Goal: Navigation & Orientation: Find specific page/section

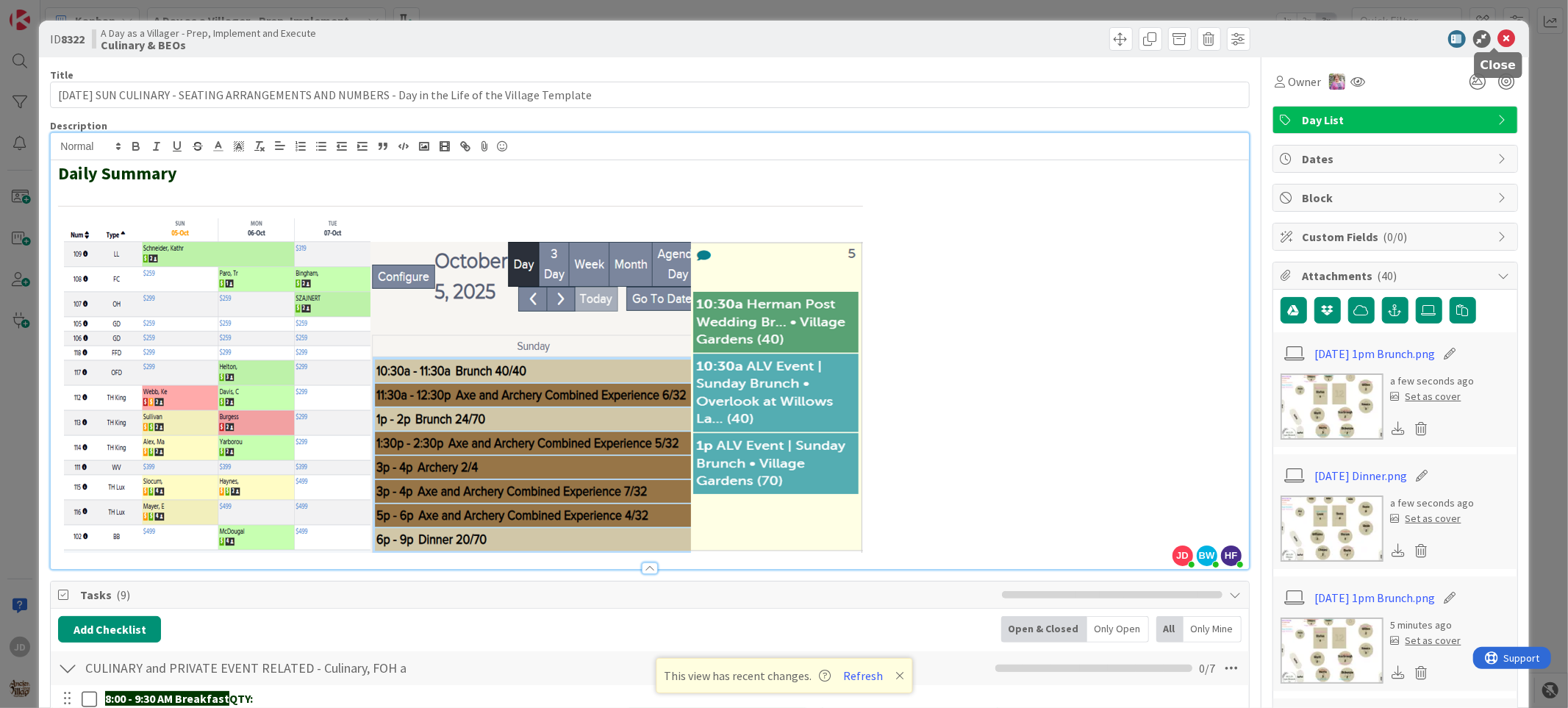
click at [979, 35] on icon at bounding box center [1506, 38] width 17 height 17
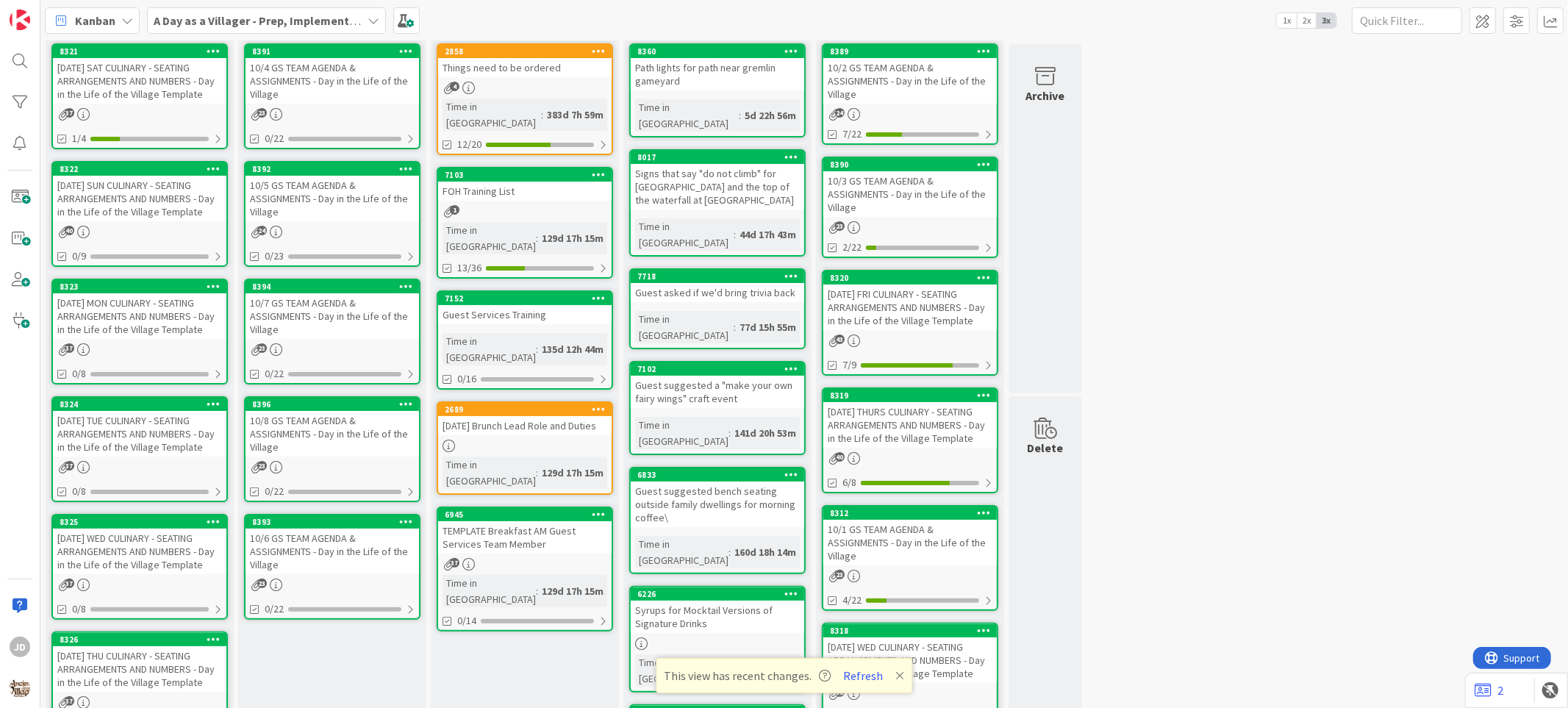
click at [337, 215] on div "10/5 GS TEAM AGENDA & ASSIGNMENTS - Day in the Life of the Village" at bounding box center [332, 198] width 174 height 46
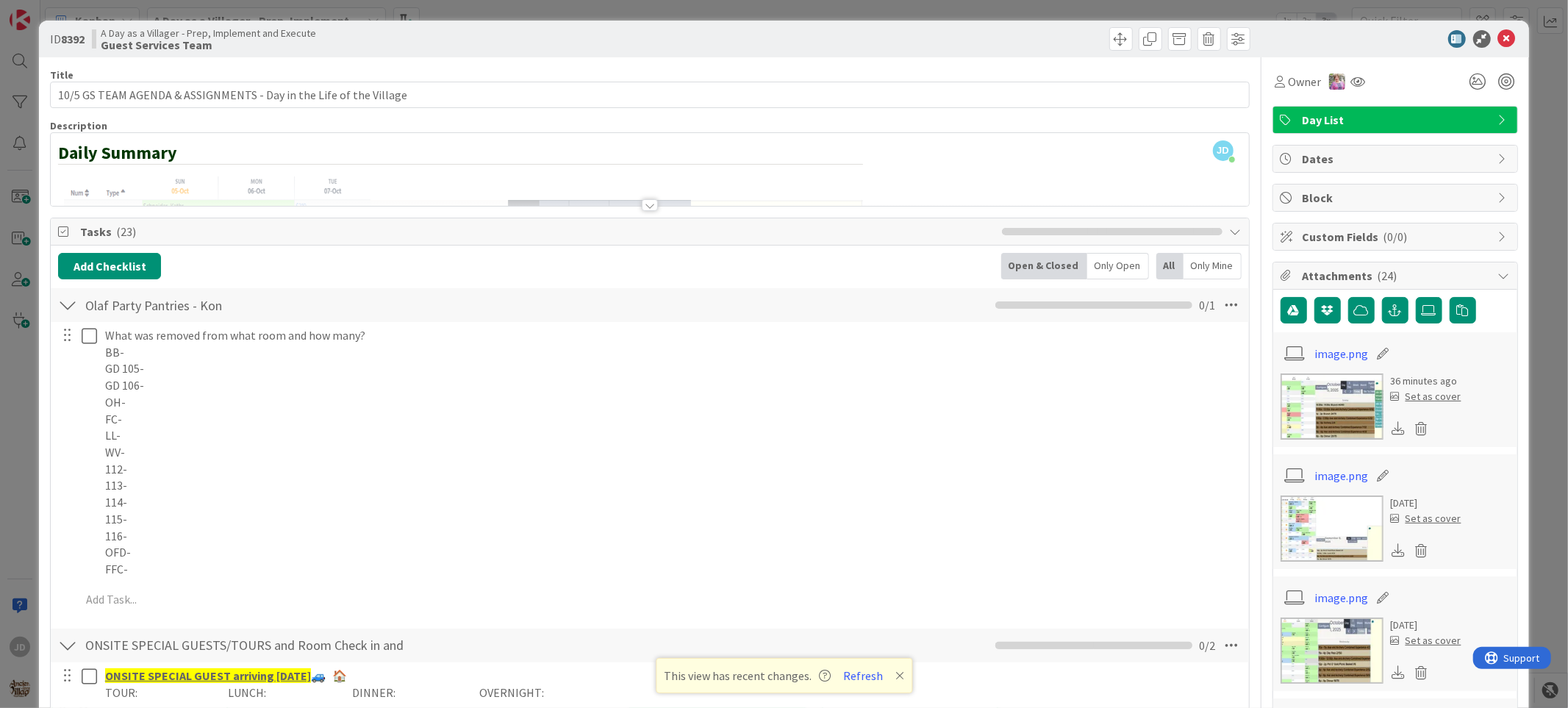
click at [69, 297] on div at bounding box center [67, 304] width 19 height 26
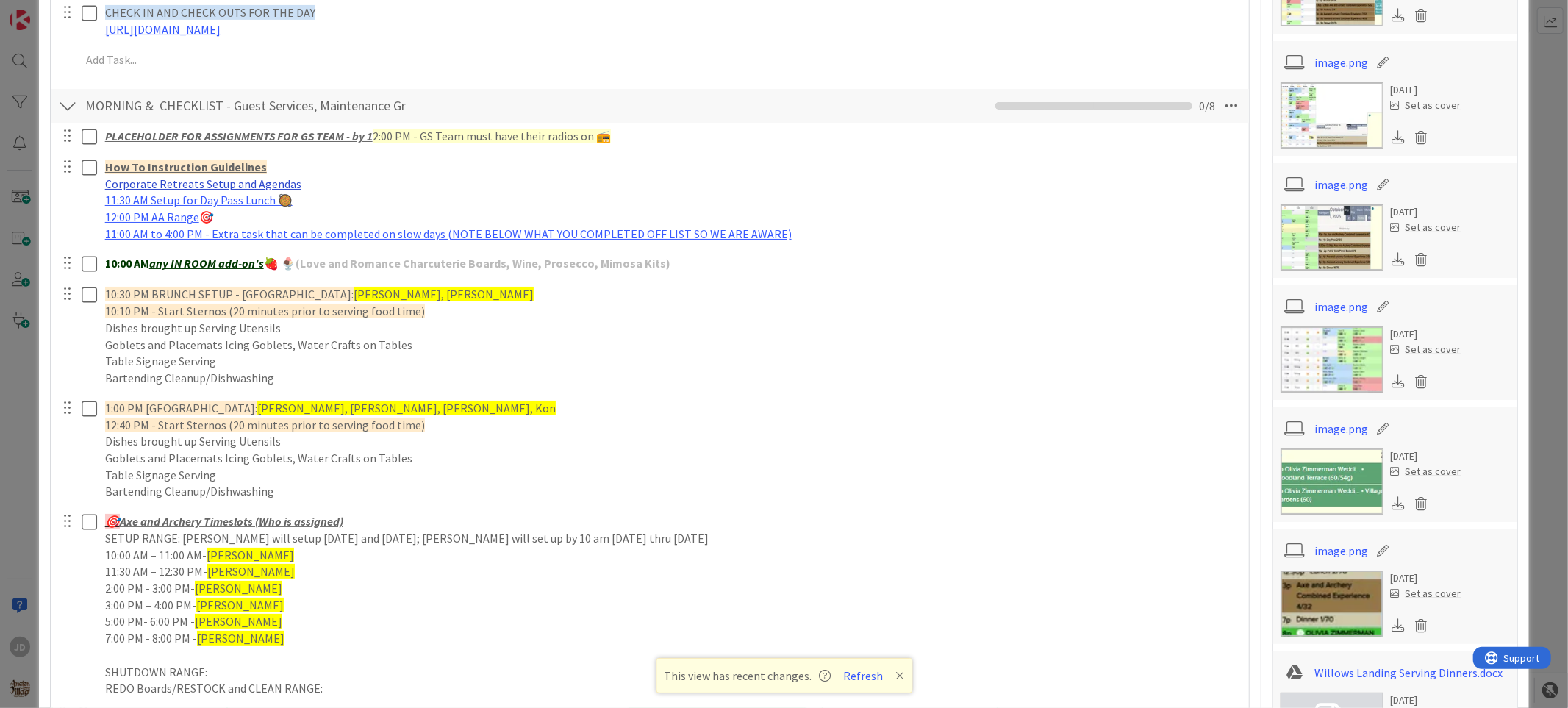
scroll to position [489, 0]
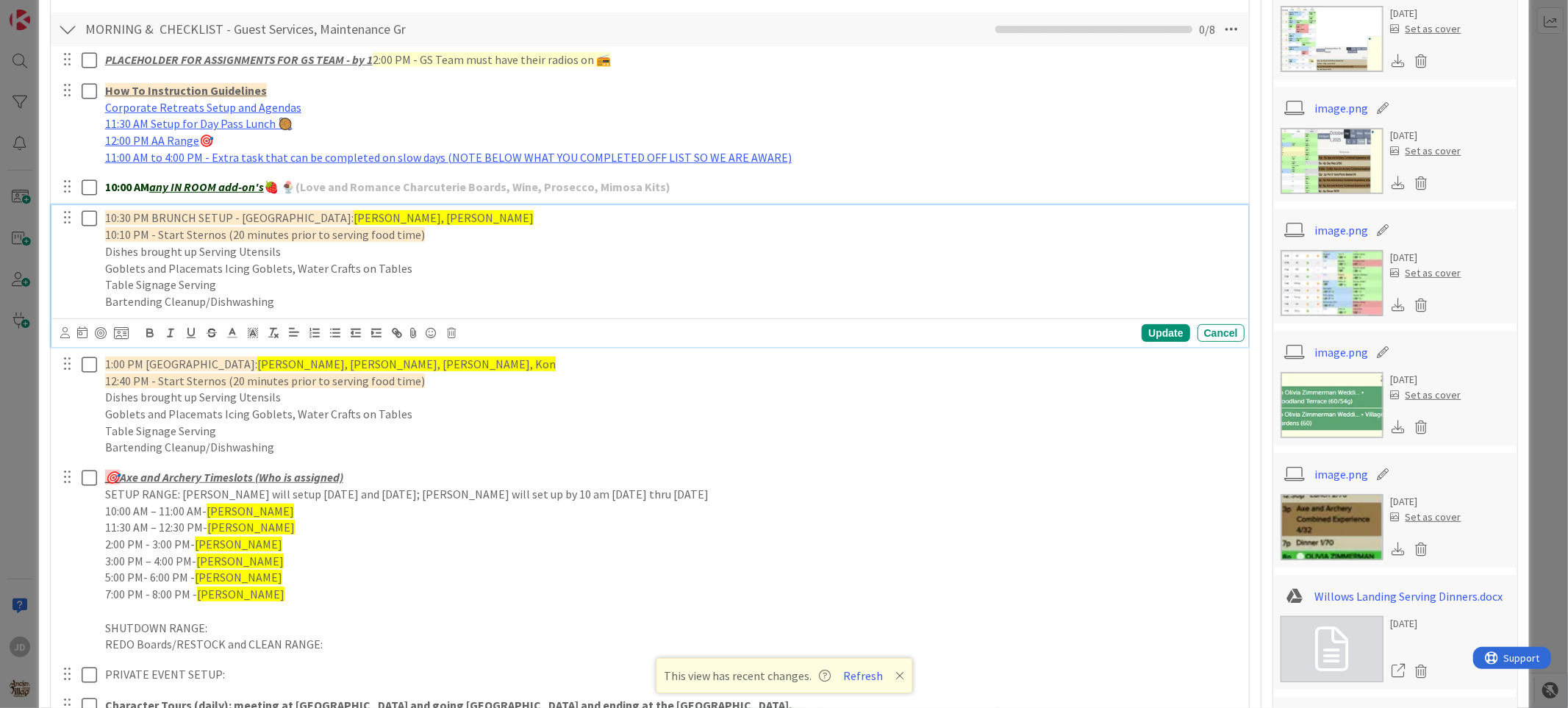
click at [89, 217] on icon at bounding box center [89, 218] width 16 height 17
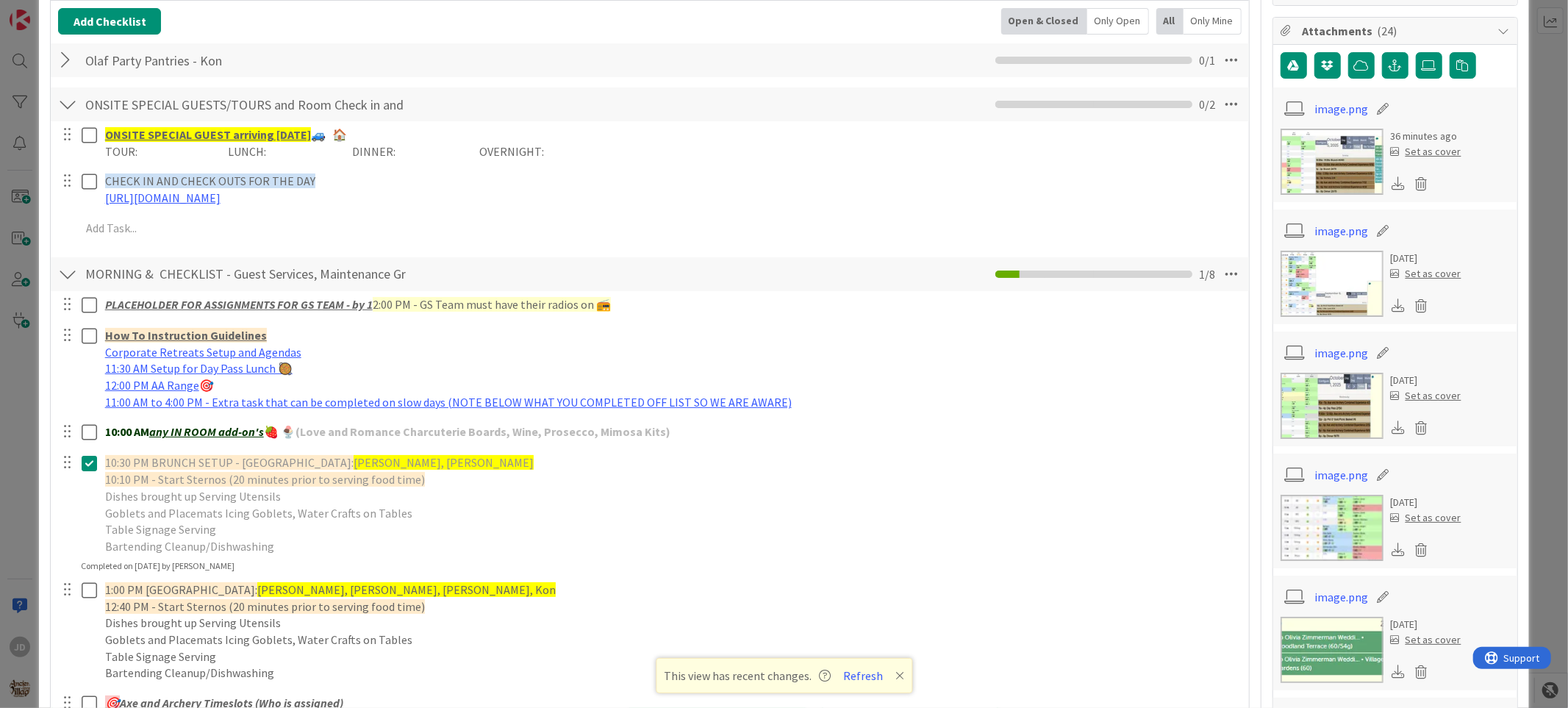
scroll to position [0, 0]
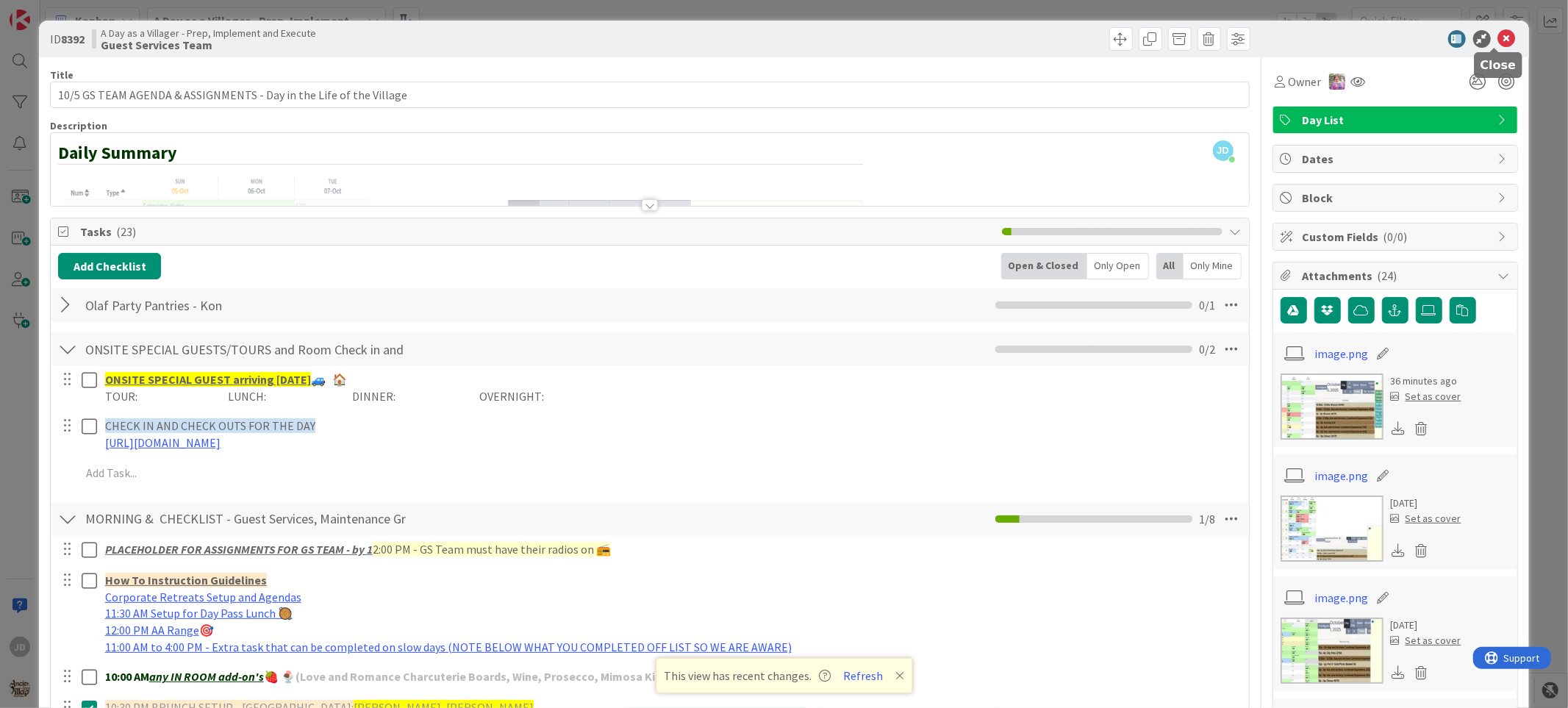
click at [979, 39] on icon at bounding box center [1506, 38] width 17 height 17
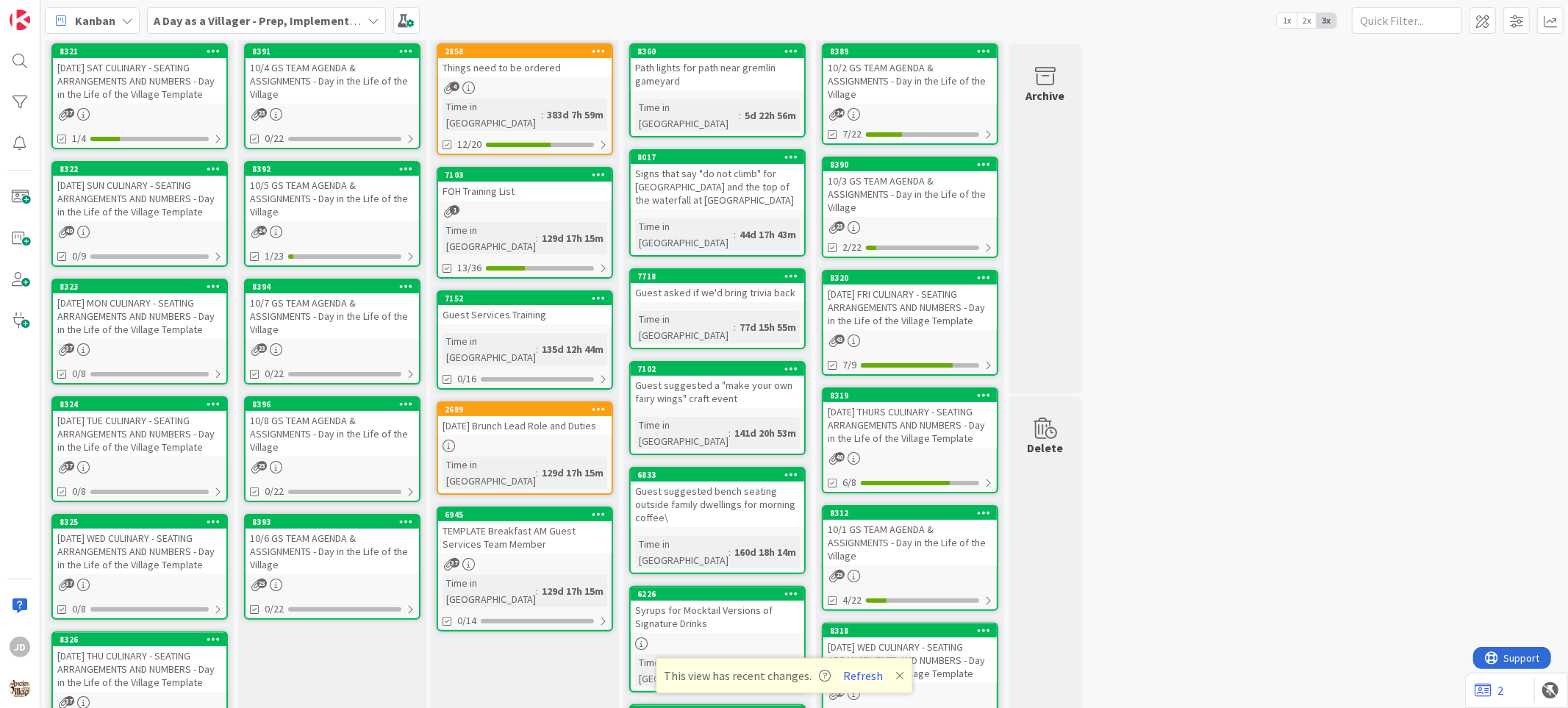
click at [153, 204] on div "[DATE] SUN CULINARY - SEATING ARRANGEMENTS AND NUMBERS - Day in the Life of the…" at bounding box center [139, 198] width 174 height 46
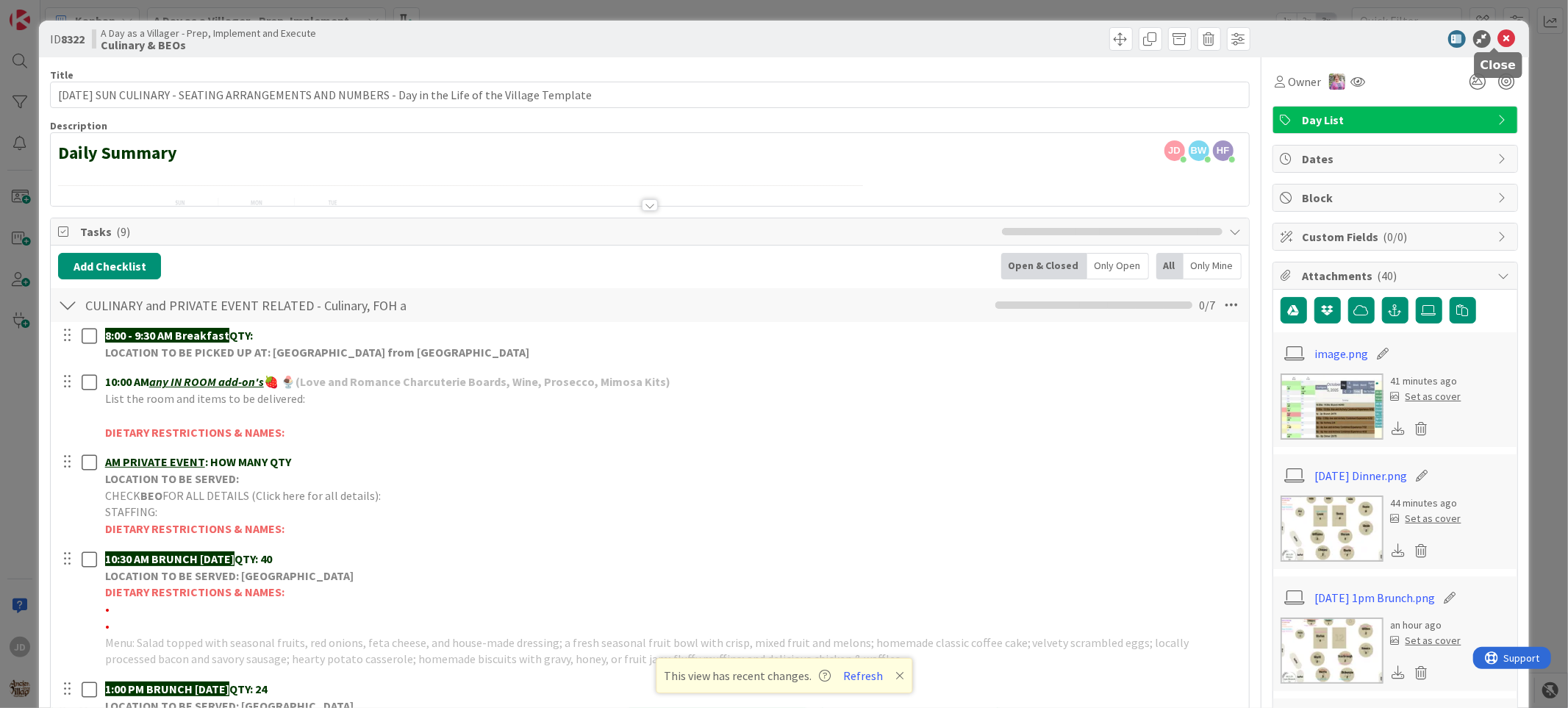
click at [979, 44] on icon at bounding box center [1506, 38] width 17 height 17
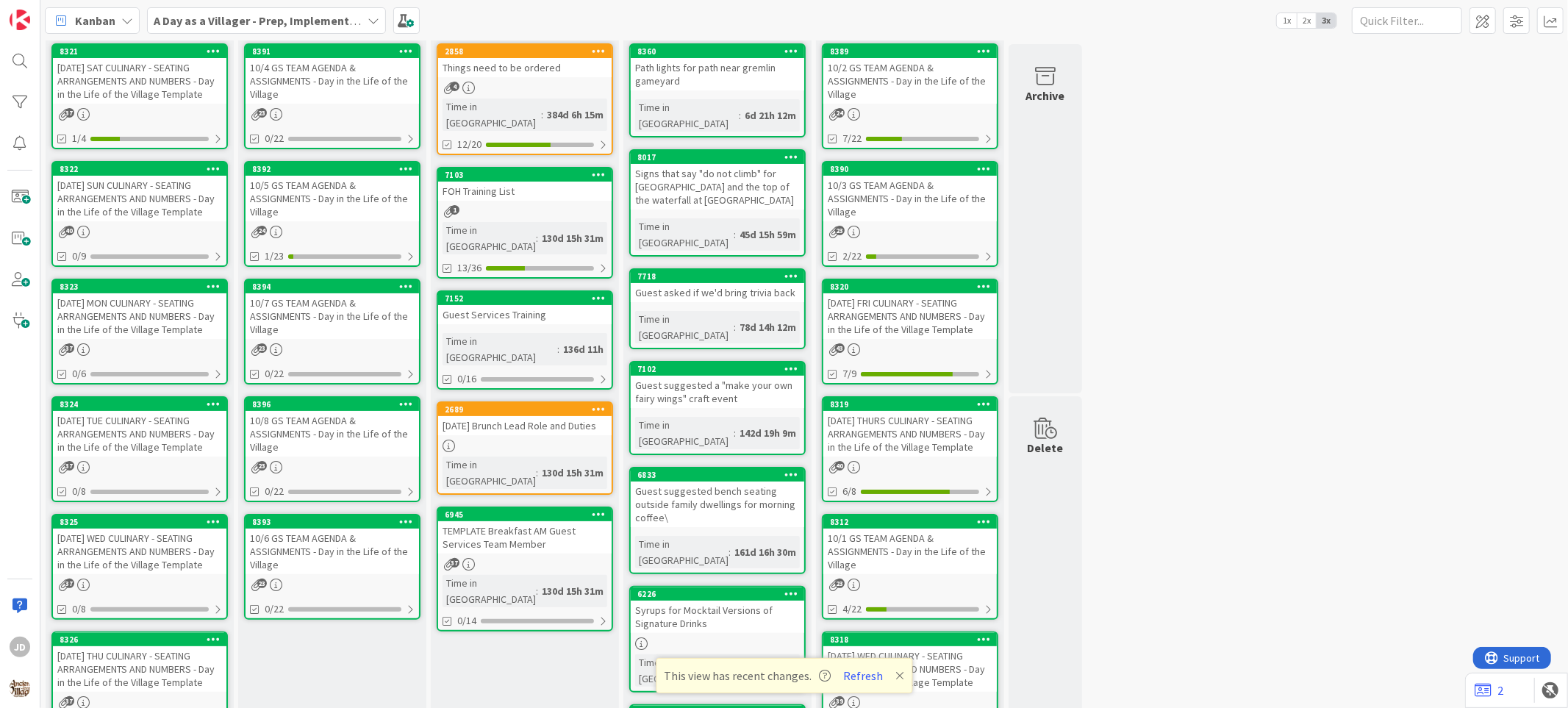
click at [577, 605] on div "Things Needing to be Ordered - PUT IN CARD, Don't make new card Add Card... 285…" at bounding box center [525, 619] width 188 height 1270
click at [155, 200] on div "[DATE] SUN CULINARY - SEATING ARRANGEMENTS AND NUMBERS - Day in the Life of the…" at bounding box center [139, 198] width 174 height 46
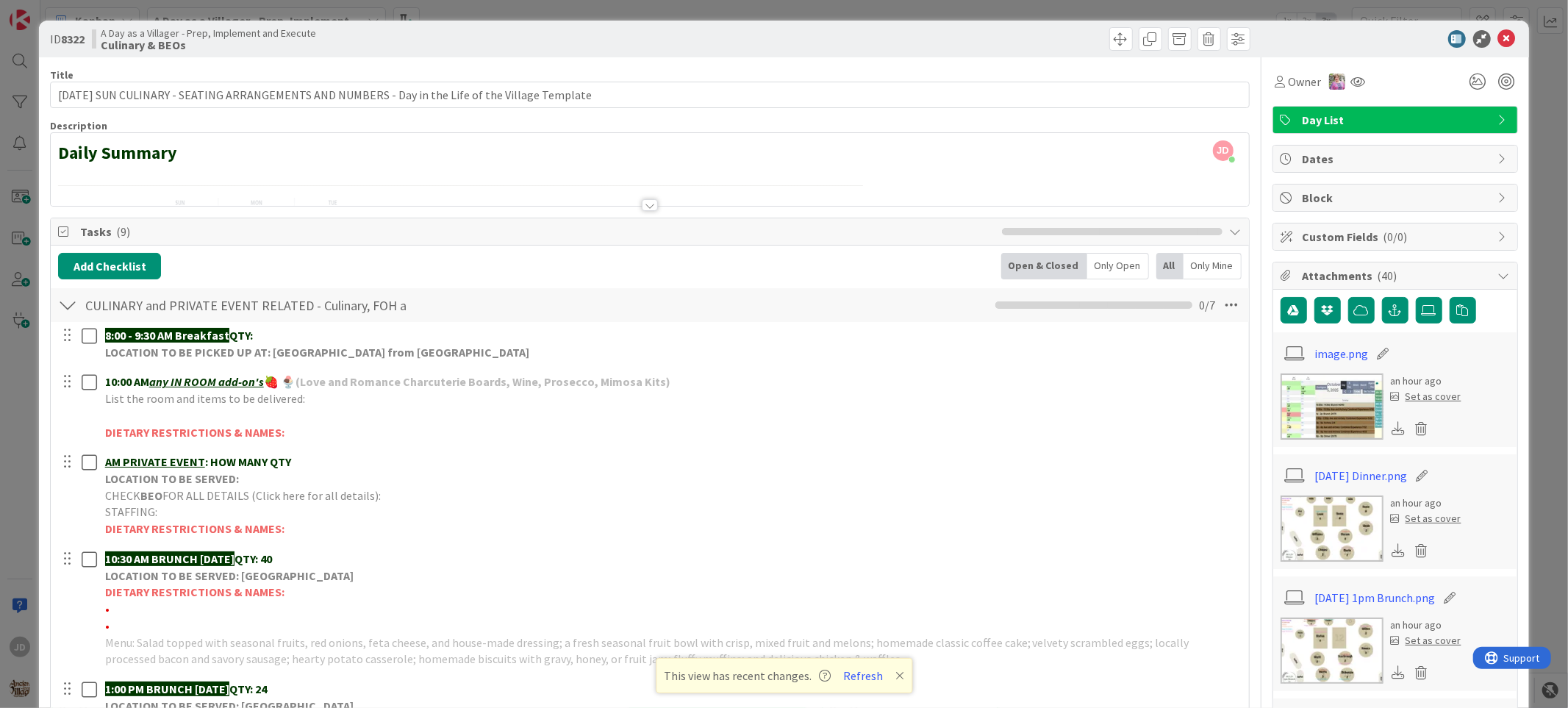
click at [979, 504] on img at bounding box center [1332, 528] width 103 height 66
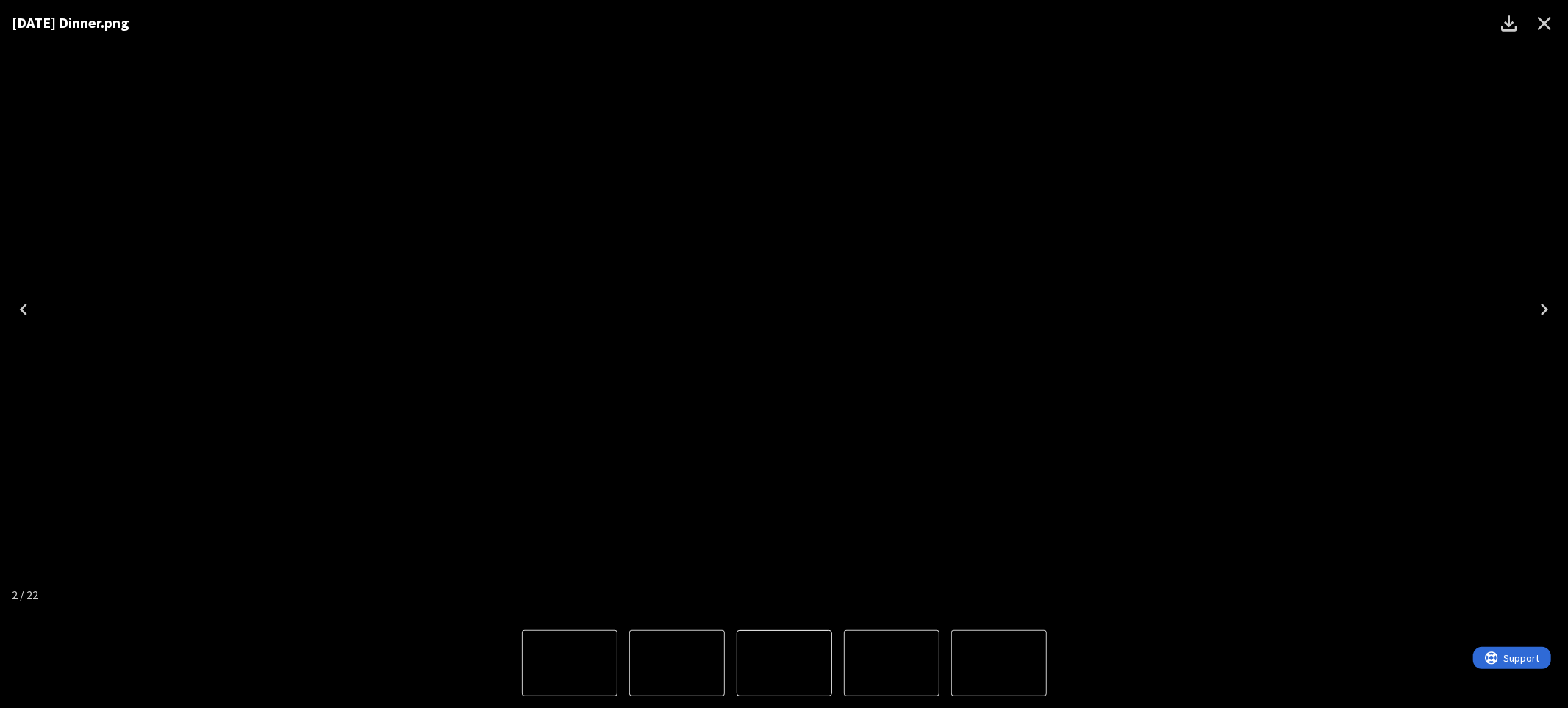
click at [979, 17] on icon "Close" at bounding box center [1544, 23] width 23 height 23
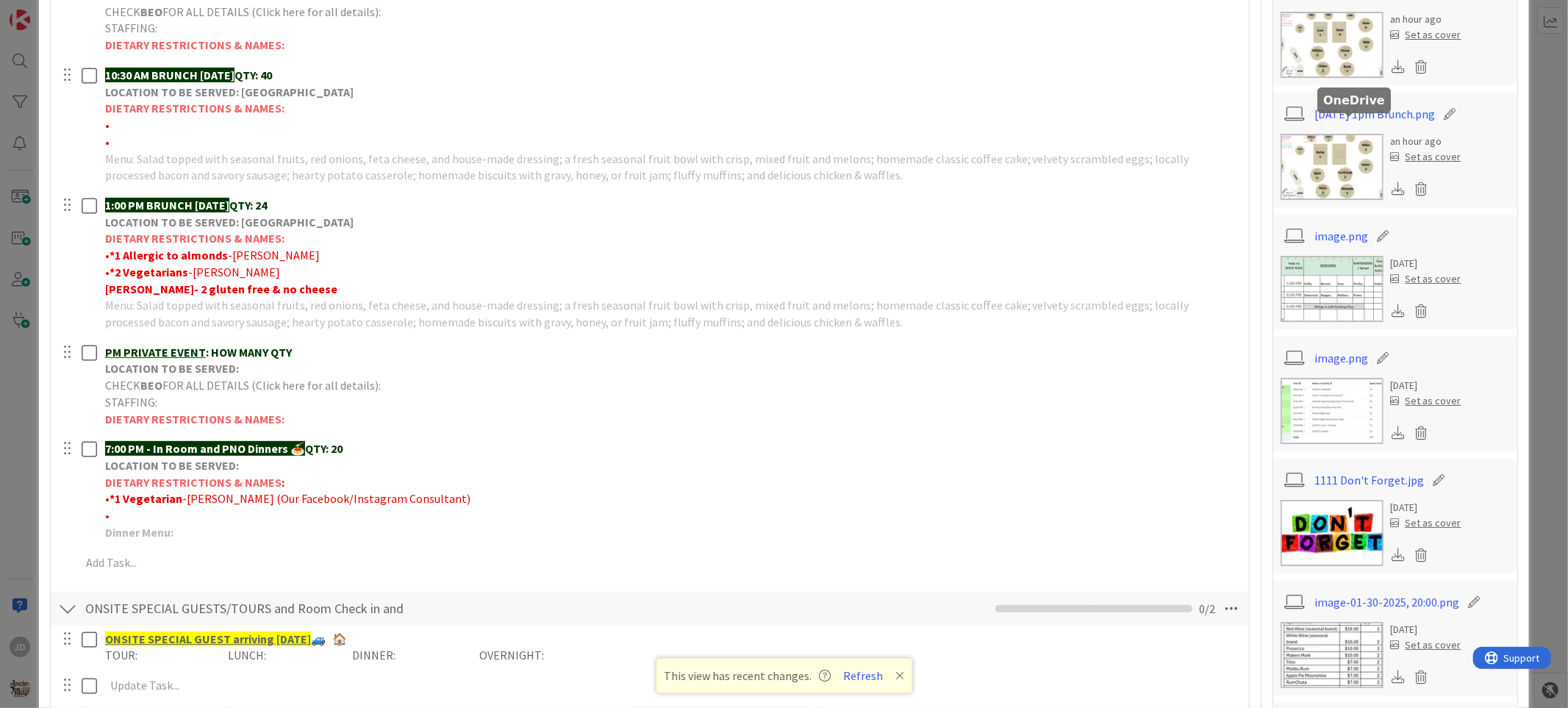
scroll to position [489, 0]
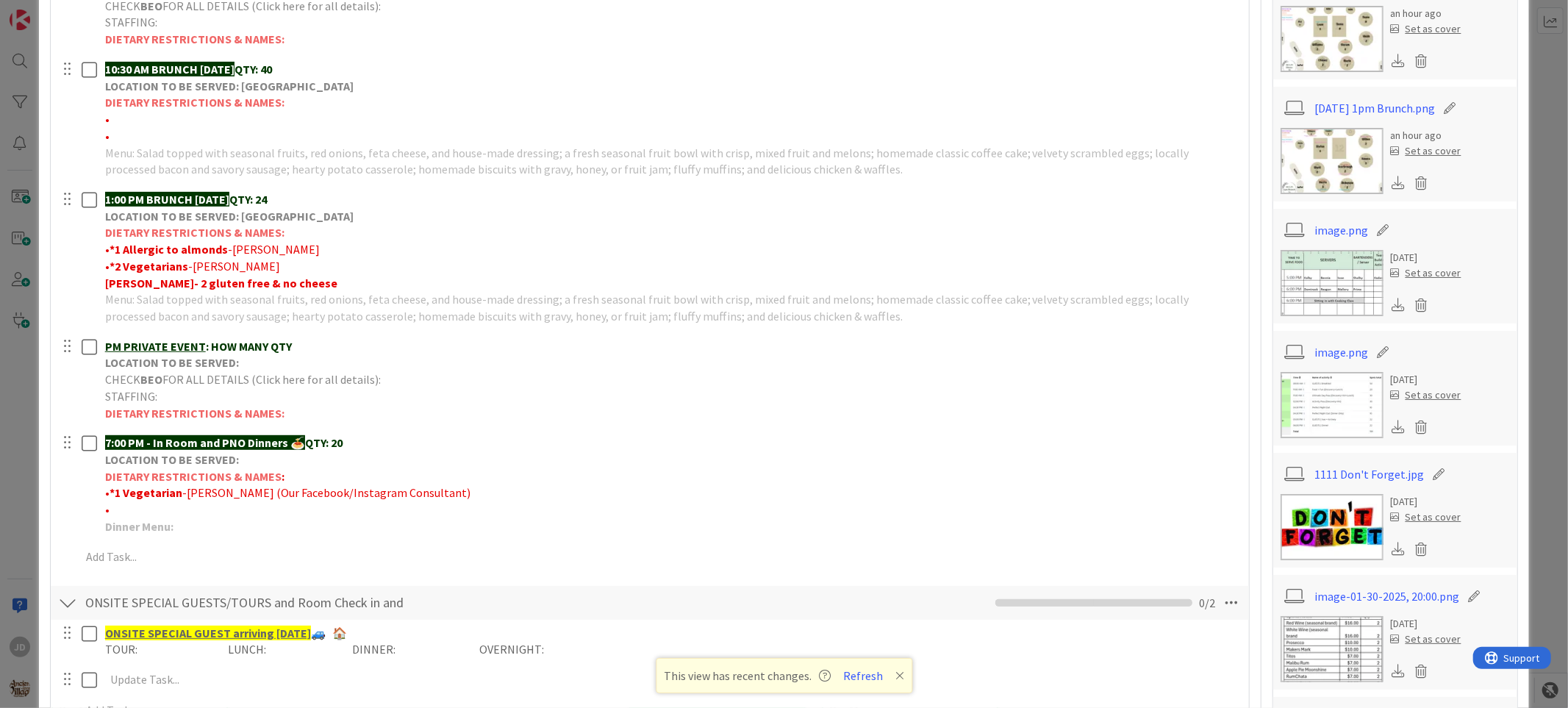
click at [979, 137] on img at bounding box center [1332, 161] width 103 height 66
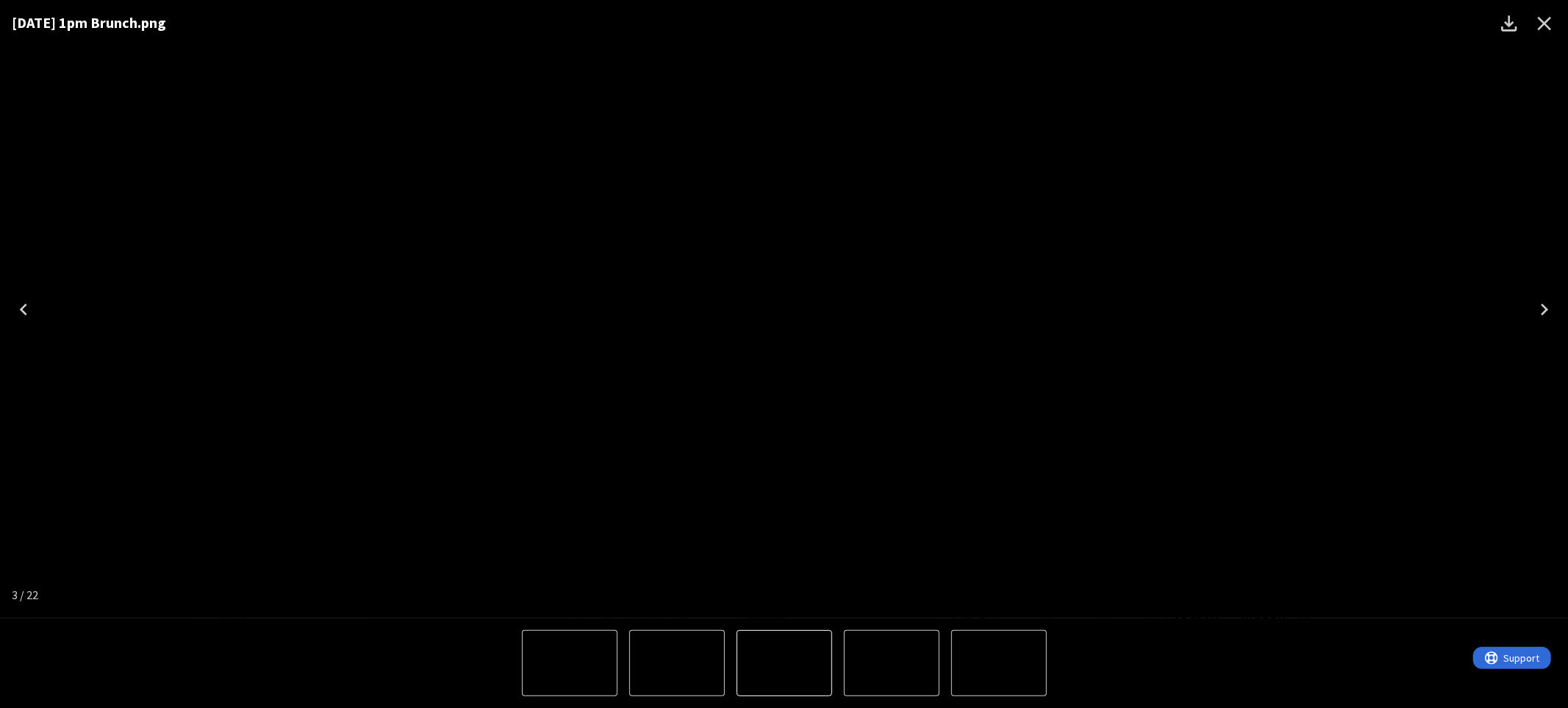
click at [979, 26] on icon "Close" at bounding box center [1544, 23] width 23 height 23
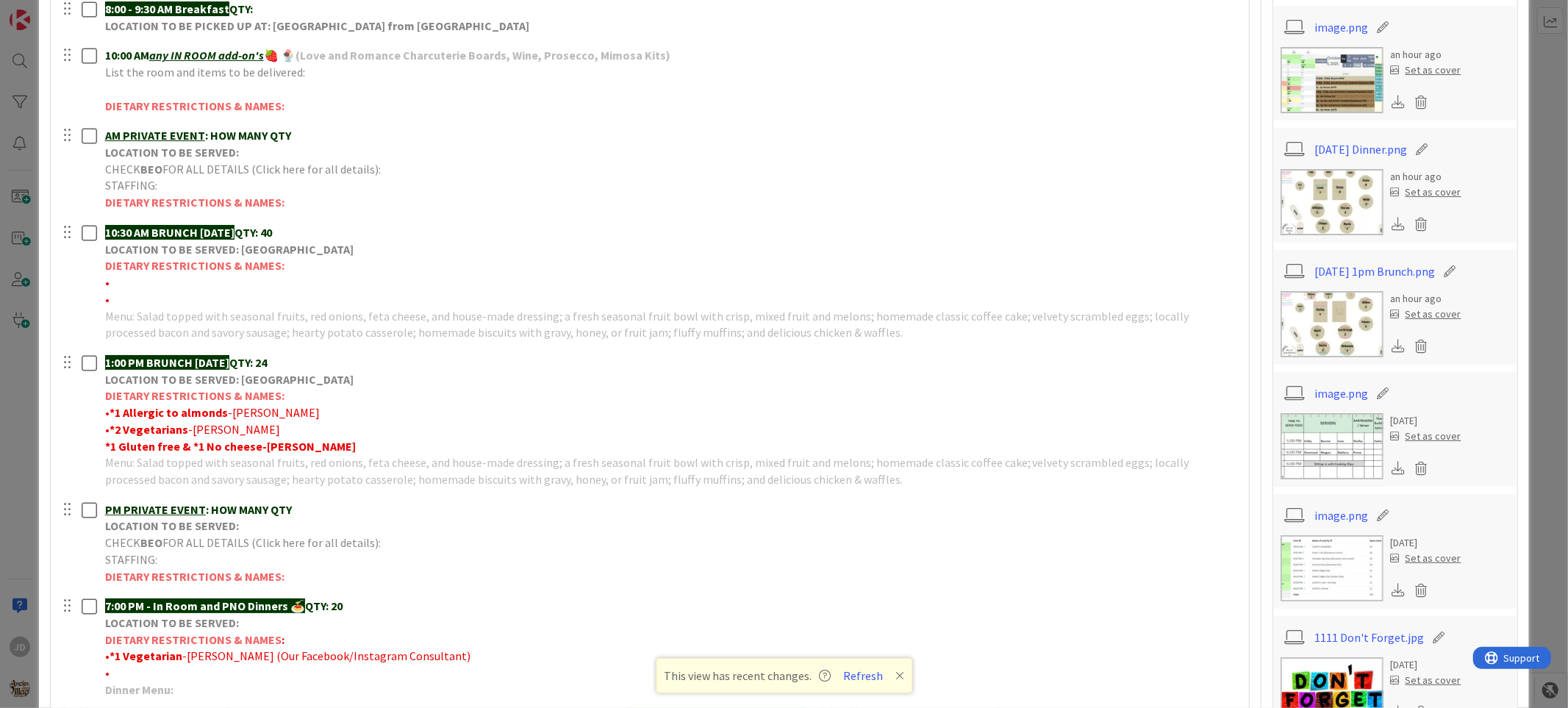
scroll to position [0, 0]
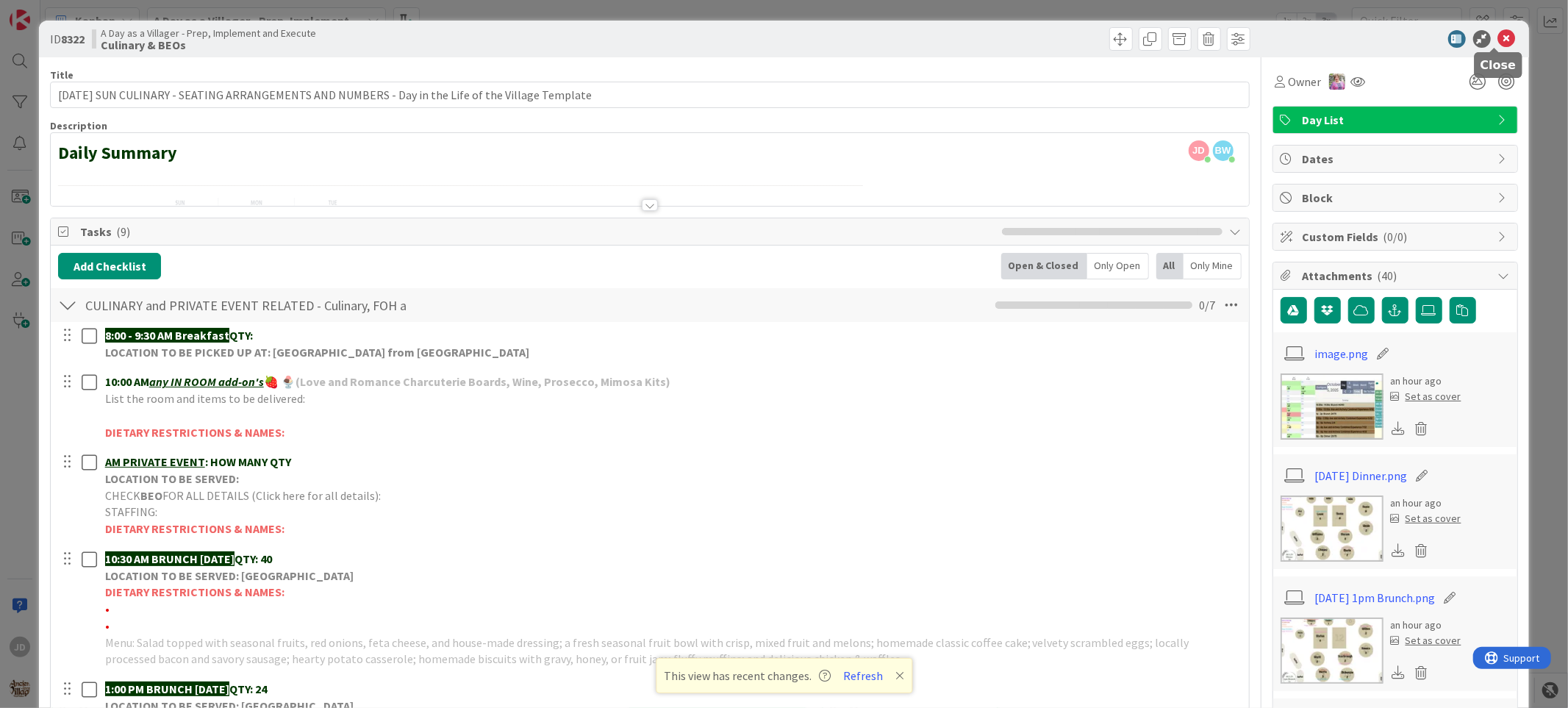
click at [979, 41] on icon at bounding box center [1506, 38] width 17 height 17
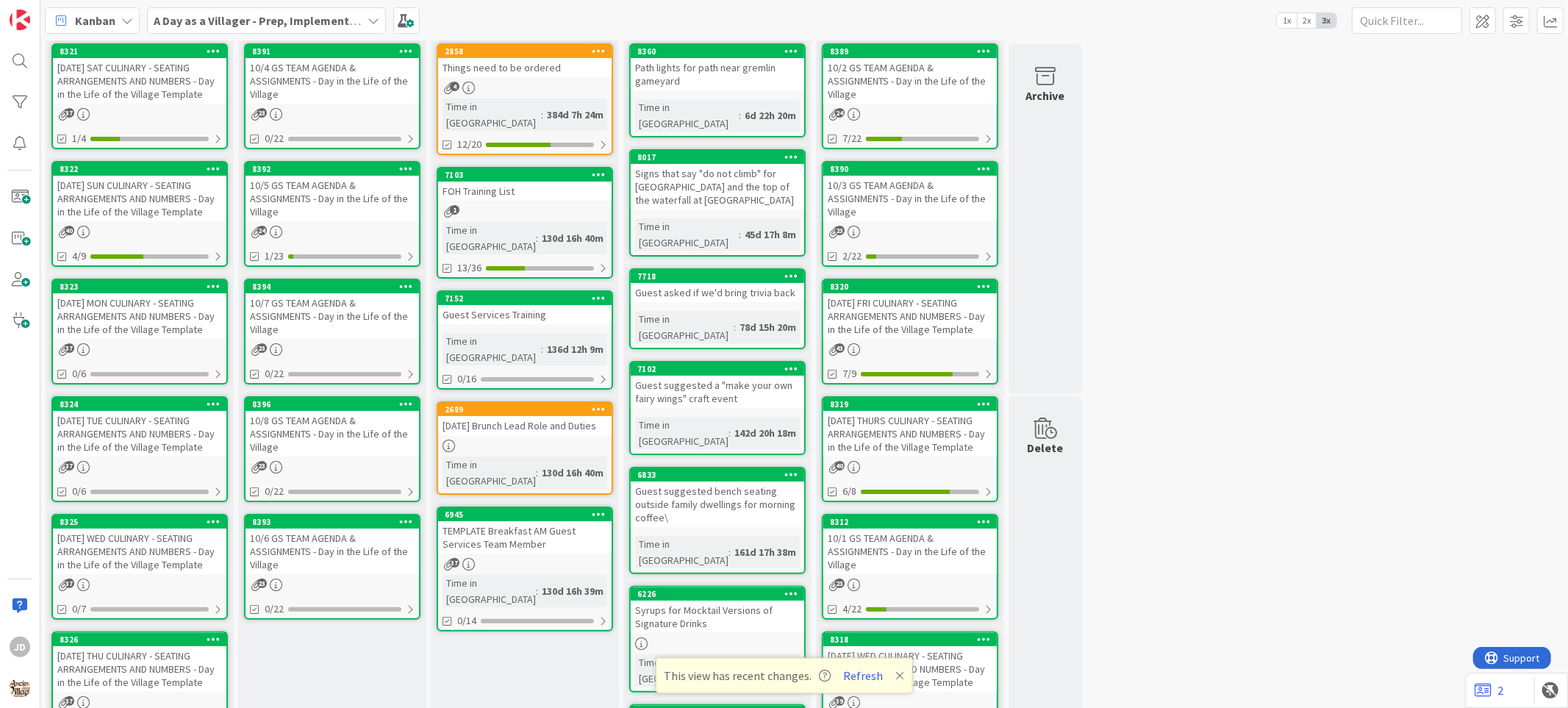
click at [302, 233] on div "24" at bounding box center [332, 231] width 174 height 13
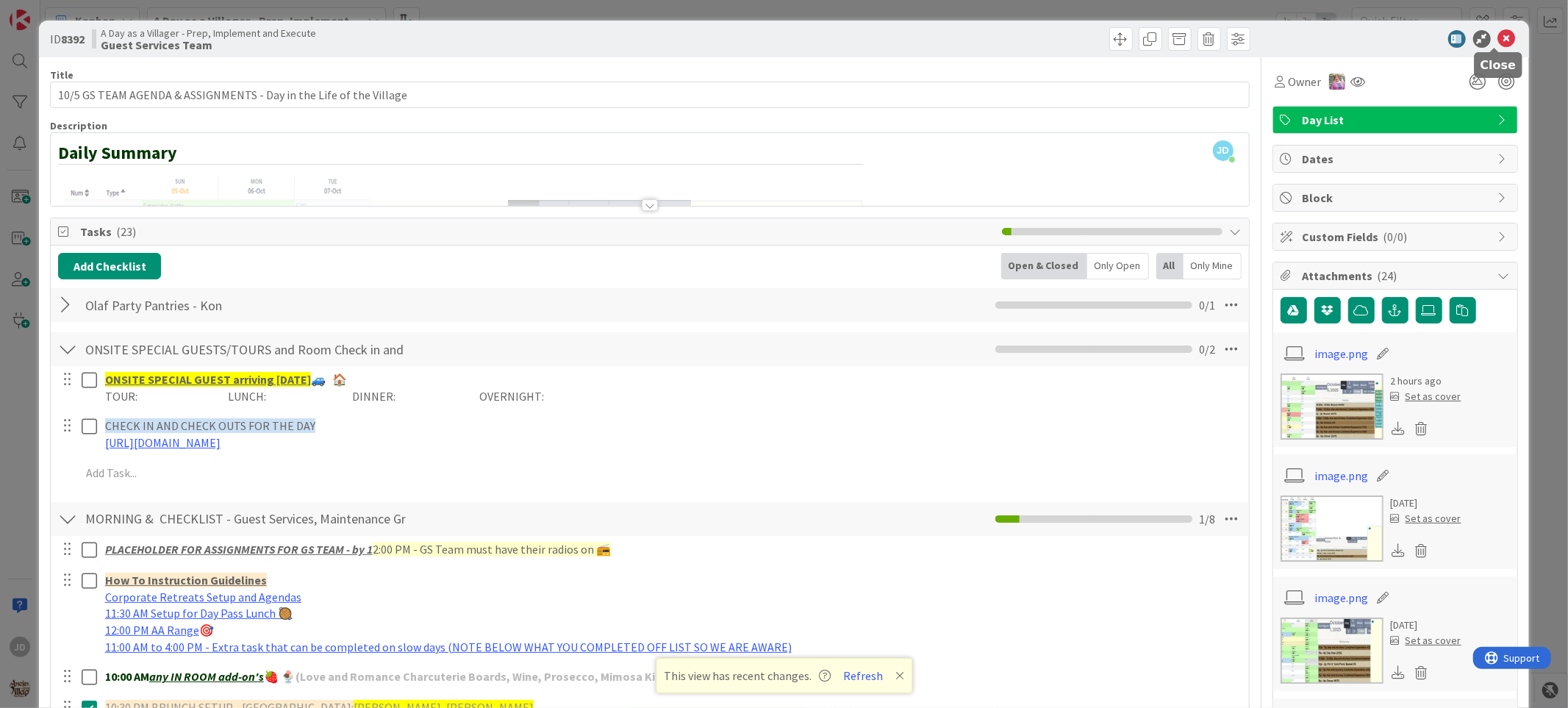
click at [979, 37] on icon at bounding box center [1506, 38] width 17 height 17
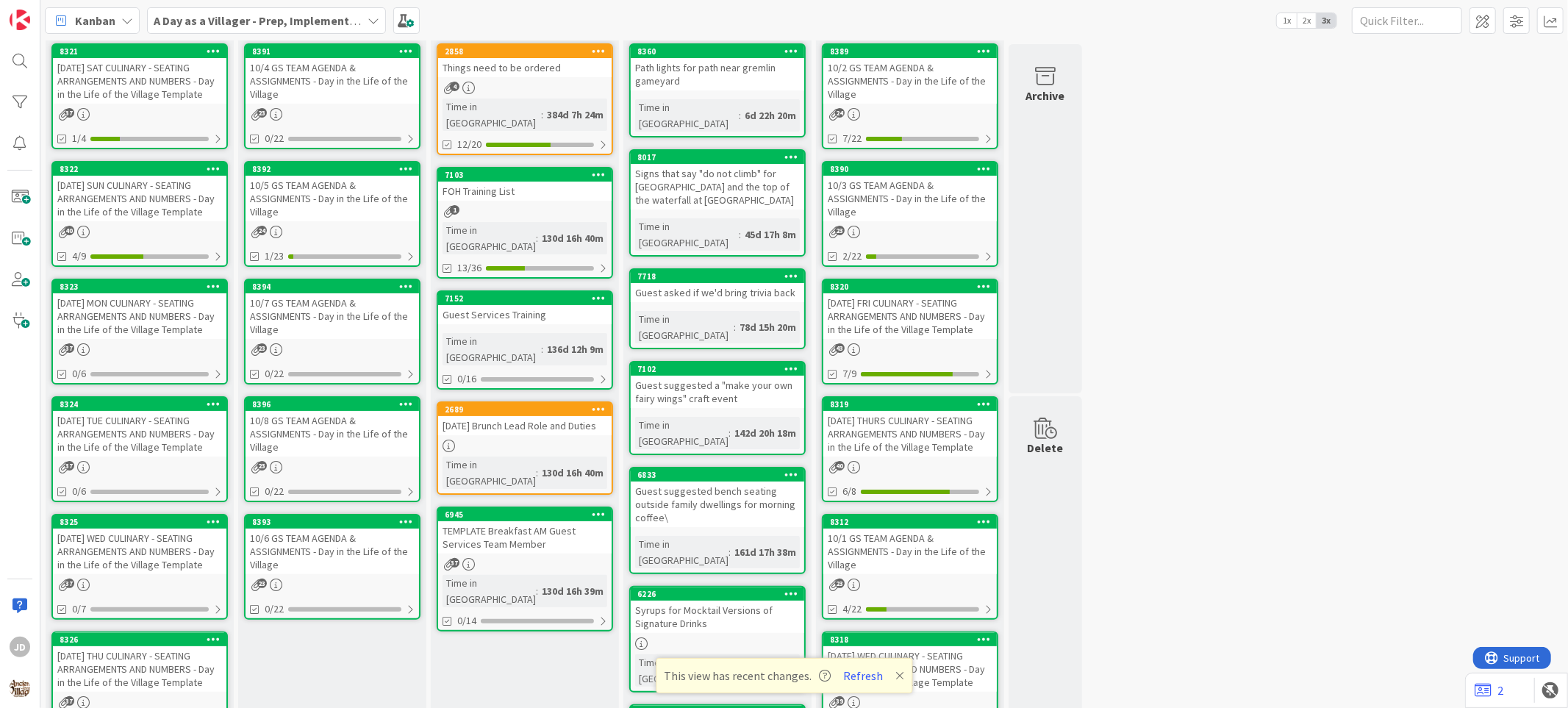
click at [389, 225] on div "24" at bounding box center [332, 231] width 174 height 13
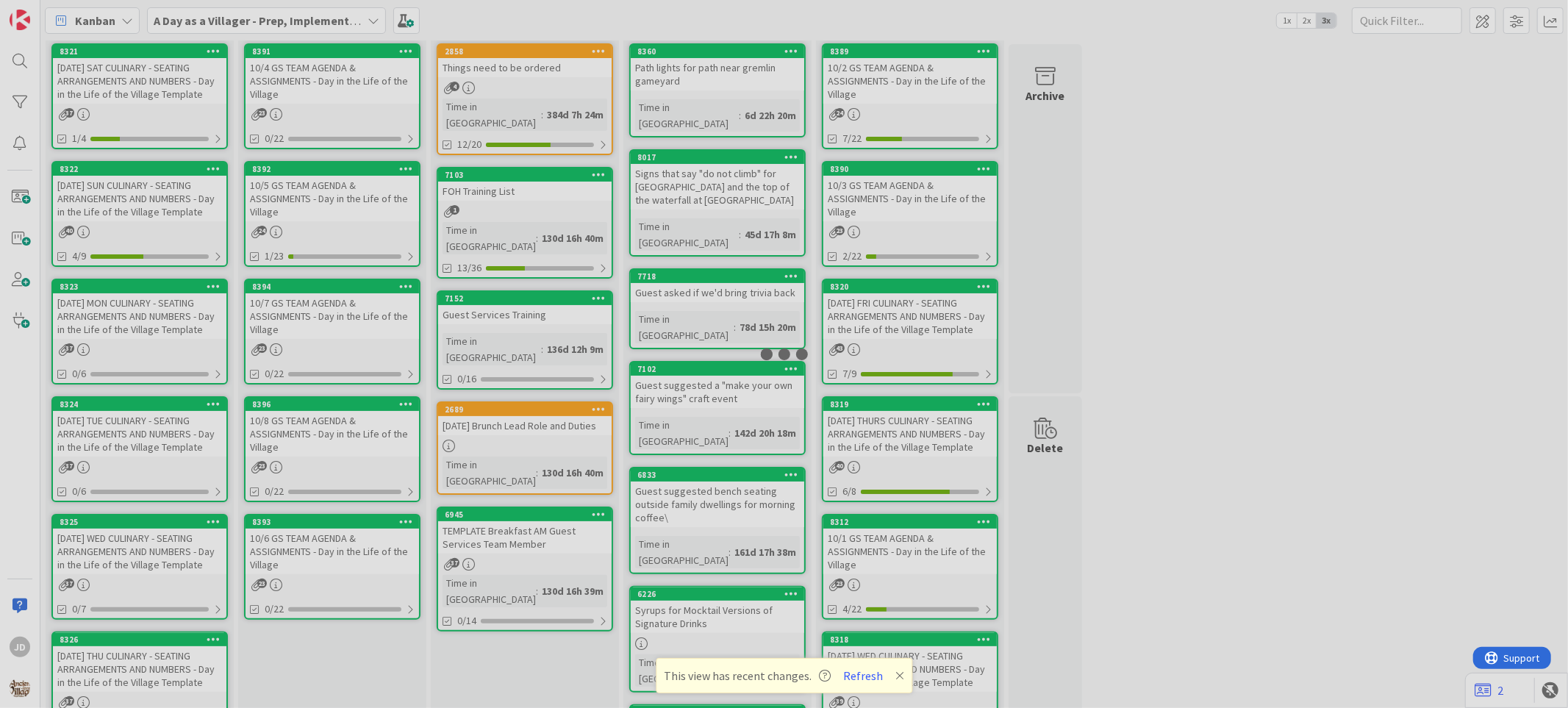
click at [389, 222] on div at bounding box center [784, 354] width 1568 height 708
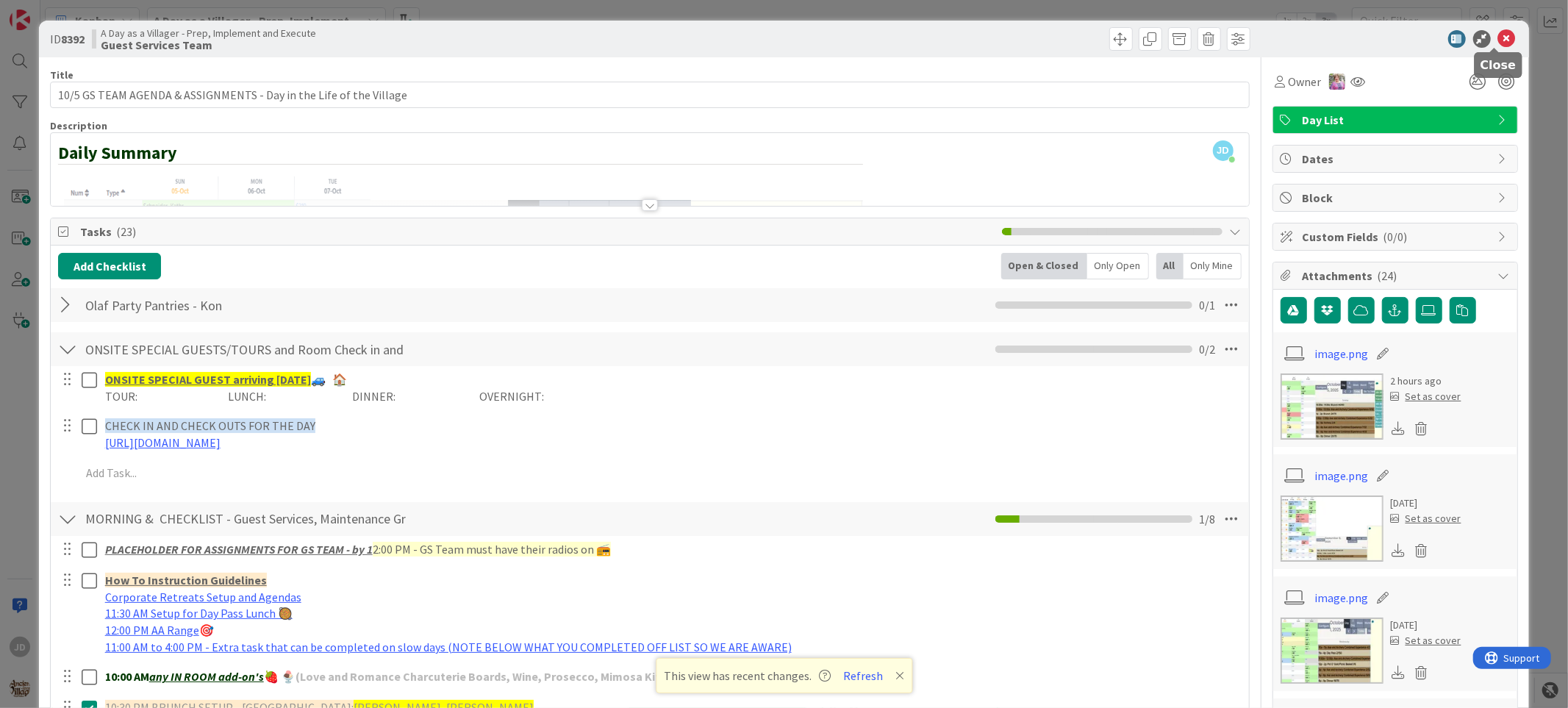
click at [979, 40] on div at bounding box center [1388, 38] width 260 height 17
click at [979, 38] on div at bounding box center [1388, 38] width 260 height 17
click at [979, 35] on icon at bounding box center [1506, 38] width 17 height 17
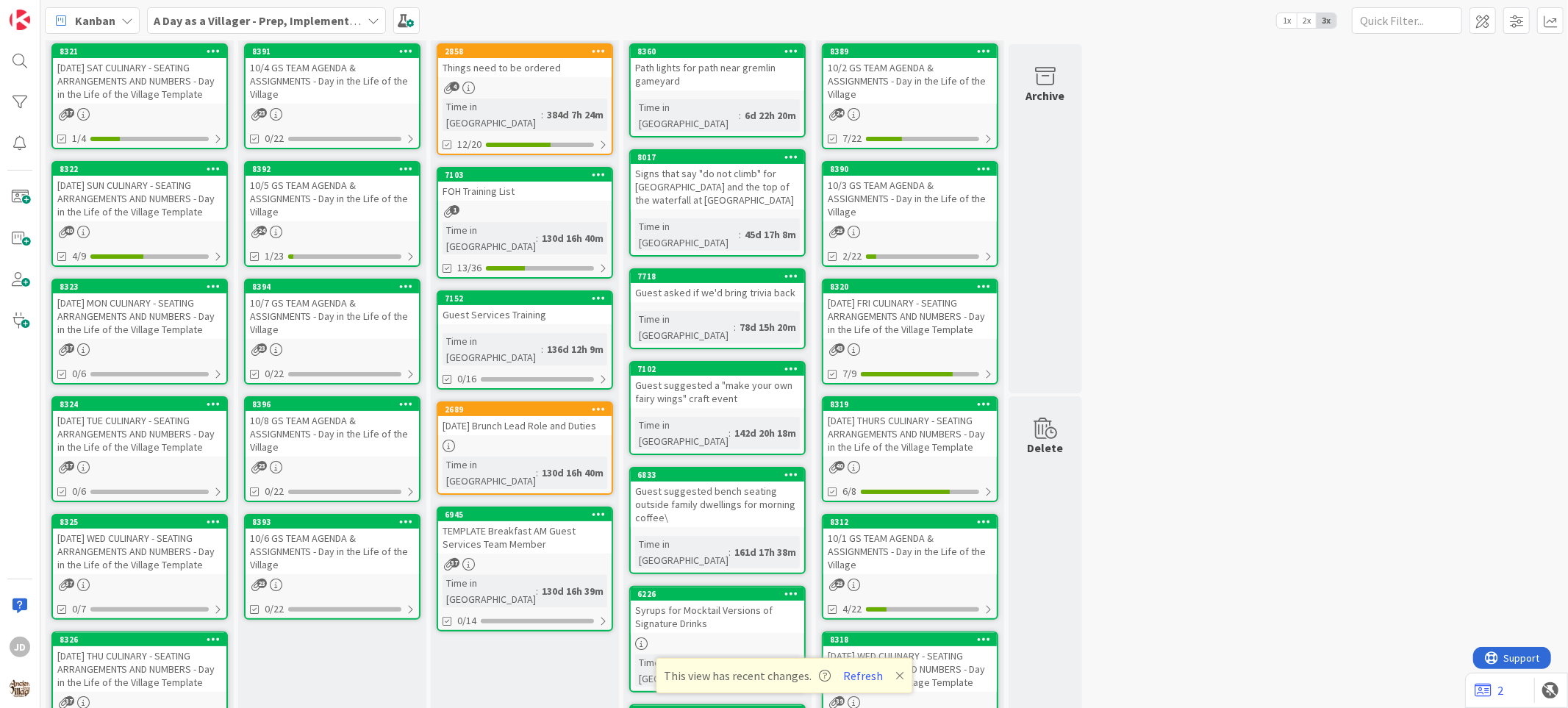
click at [125, 214] on div "[DATE] SUN CULINARY - SEATING ARRANGEMENTS AND NUMBERS - Day in the Life of the…" at bounding box center [139, 198] width 174 height 46
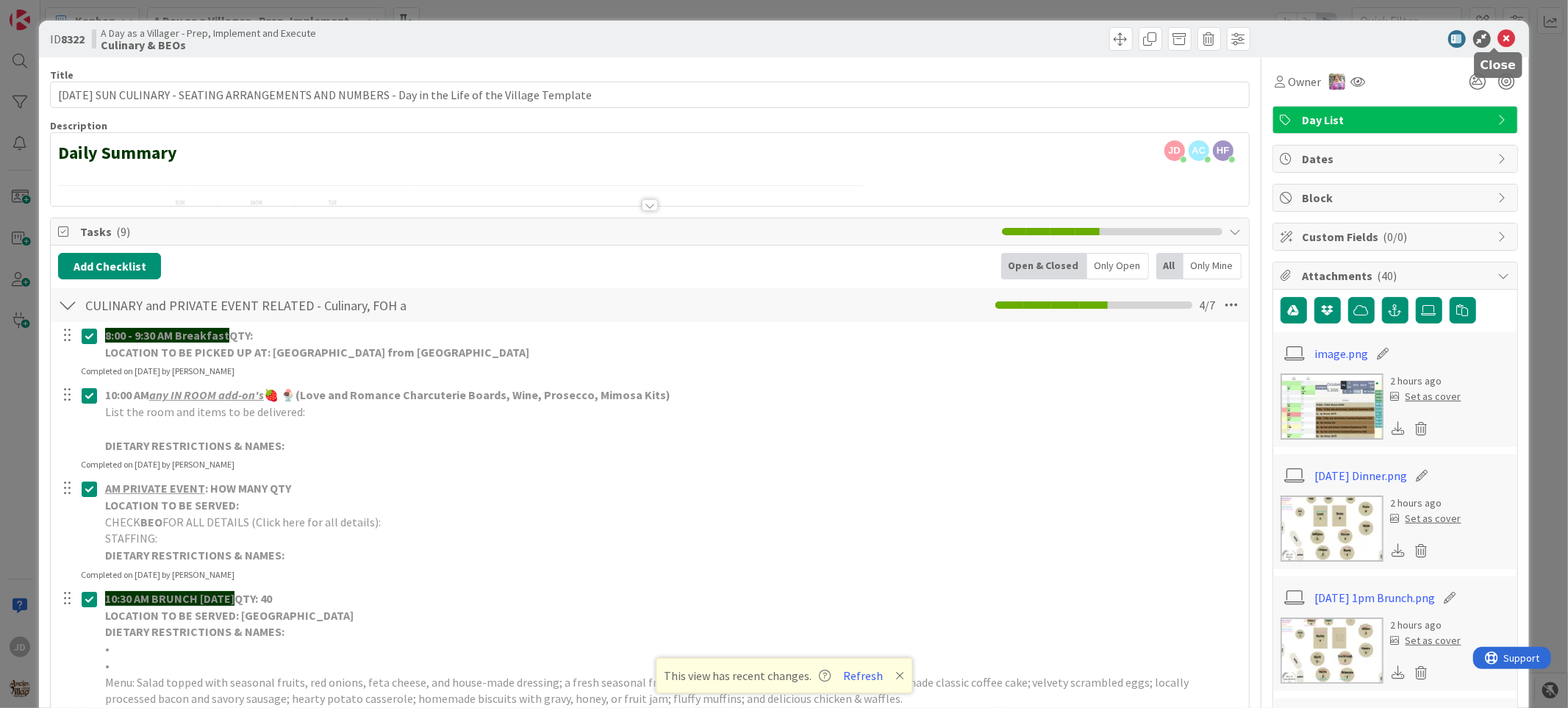
click at [979, 34] on icon at bounding box center [1506, 38] width 17 height 17
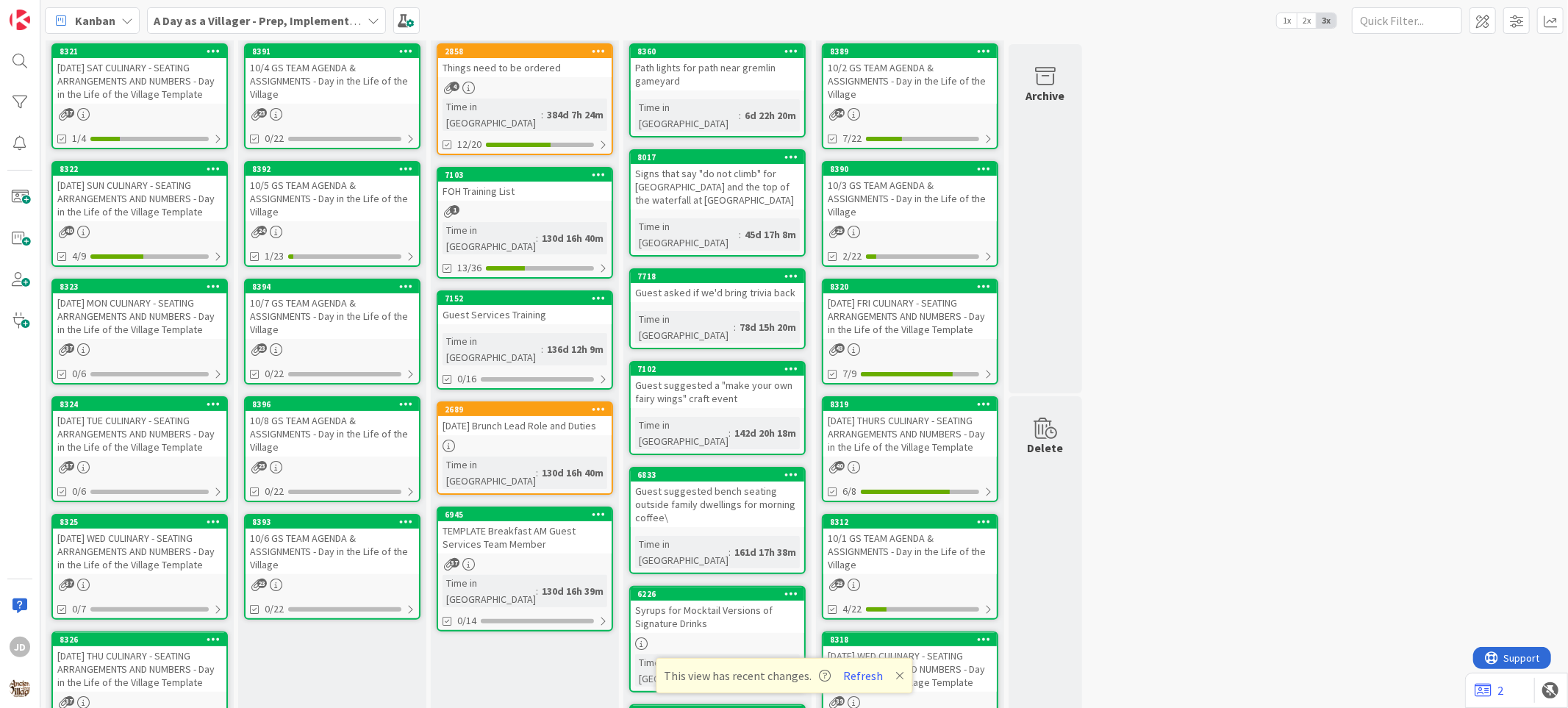
click at [979, 38] on div "Kanban A Day as a Villager - Prep, Implement and Execute 1x 2x 3x" at bounding box center [804, 20] width 1527 height 41
click at [979, 39] on div "Kanban A Day as a Villager - Prep, Implement and Execute 1x 2x 3x" at bounding box center [804, 20] width 1527 height 41
